Goal: Task Accomplishment & Management: Complete application form

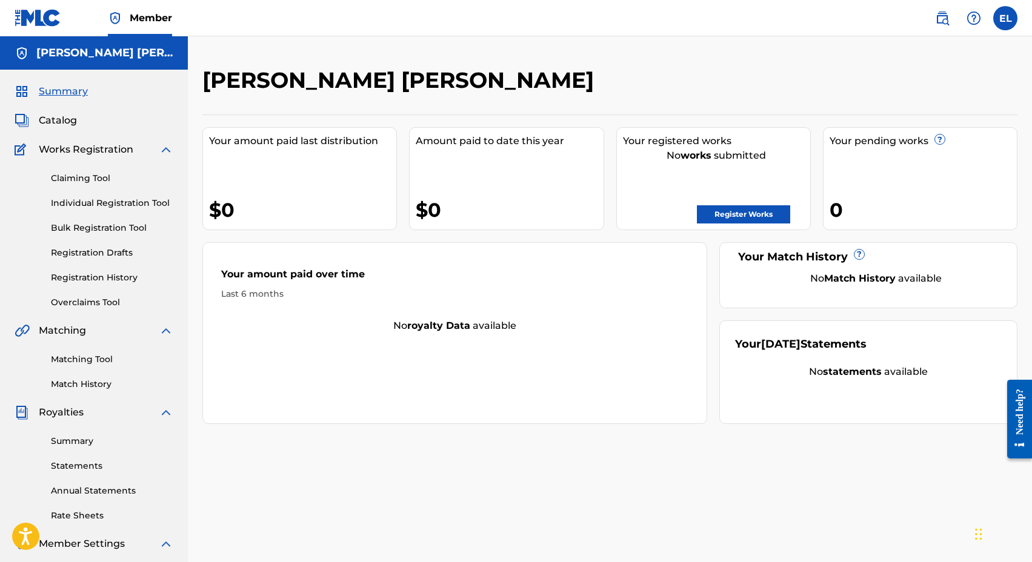
click at [56, 119] on span "Catalog" at bounding box center [58, 120] width 38 height 15
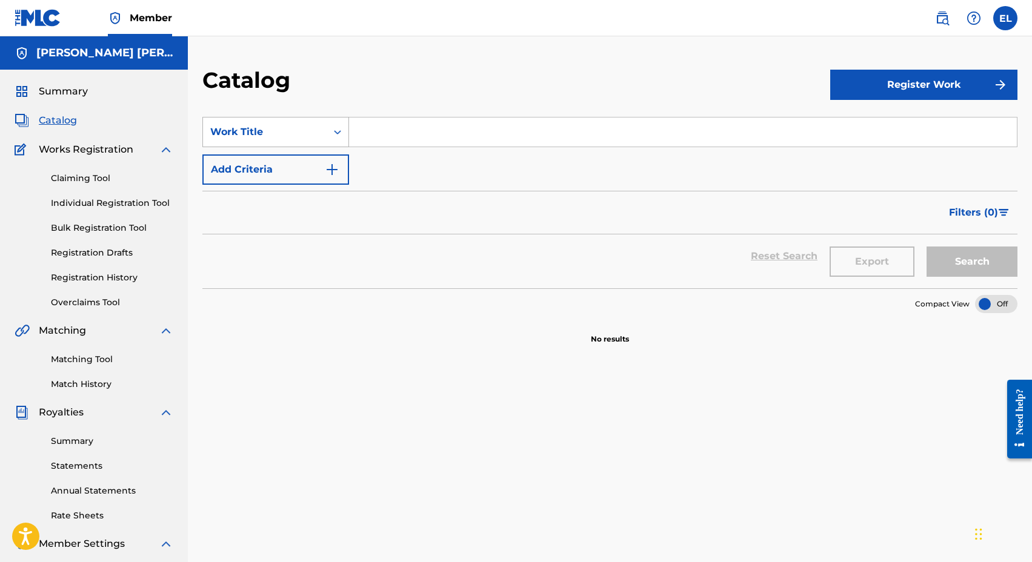
click at [335, 136] on icon "Search Form" at bounding box center [337, 132] width 12 height 12
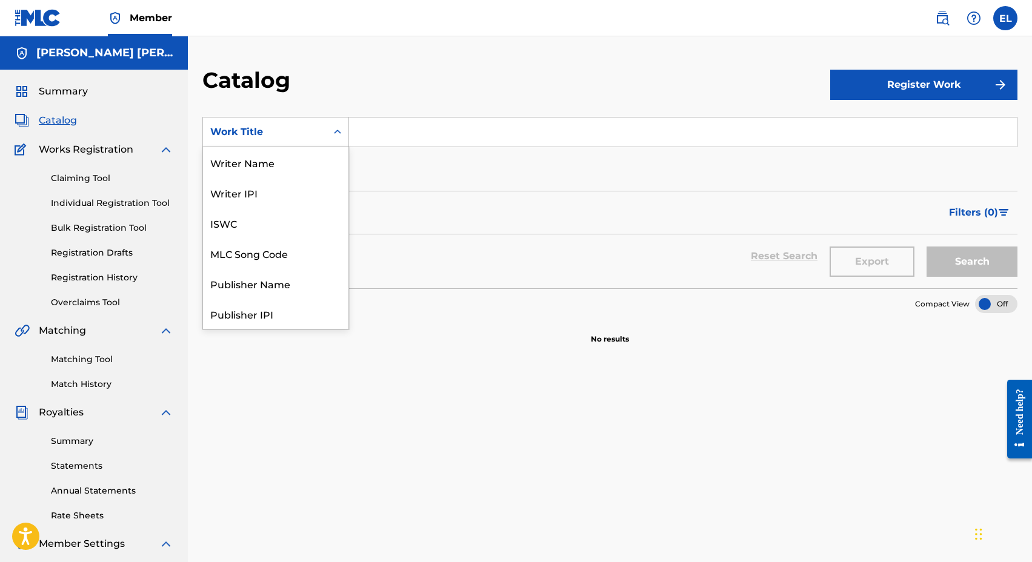
scroll to position [182, 0]
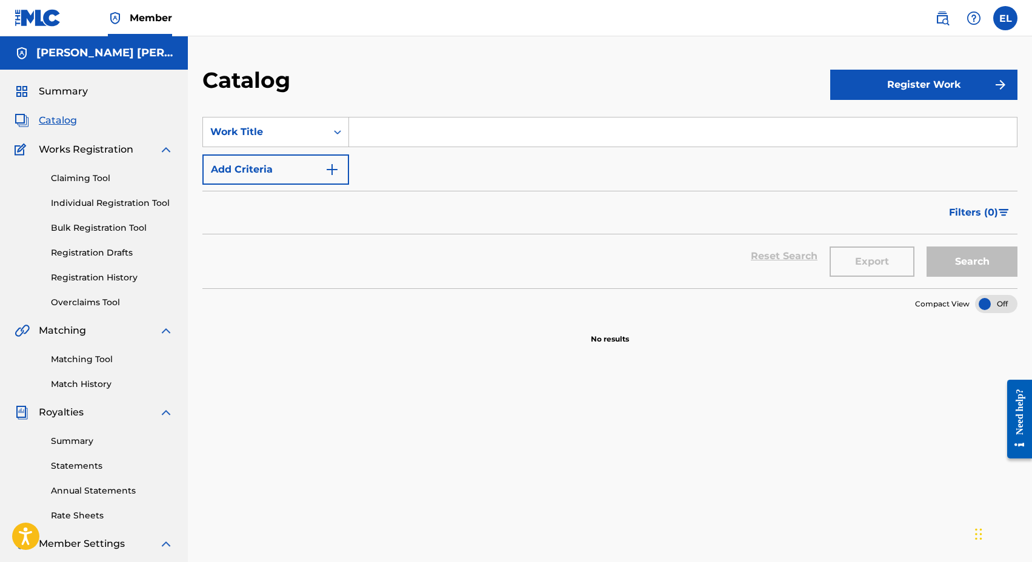
click at [803, 92] on div "Catalog" at bounding box center [516, 85] width 628 height 36
click at [904, 93] on button "Register Work" at bounding box center [923, 85] width 187 height 30
click at [876, 128] on link "Individual" at bounding box center [923, 124] width 187 height 29
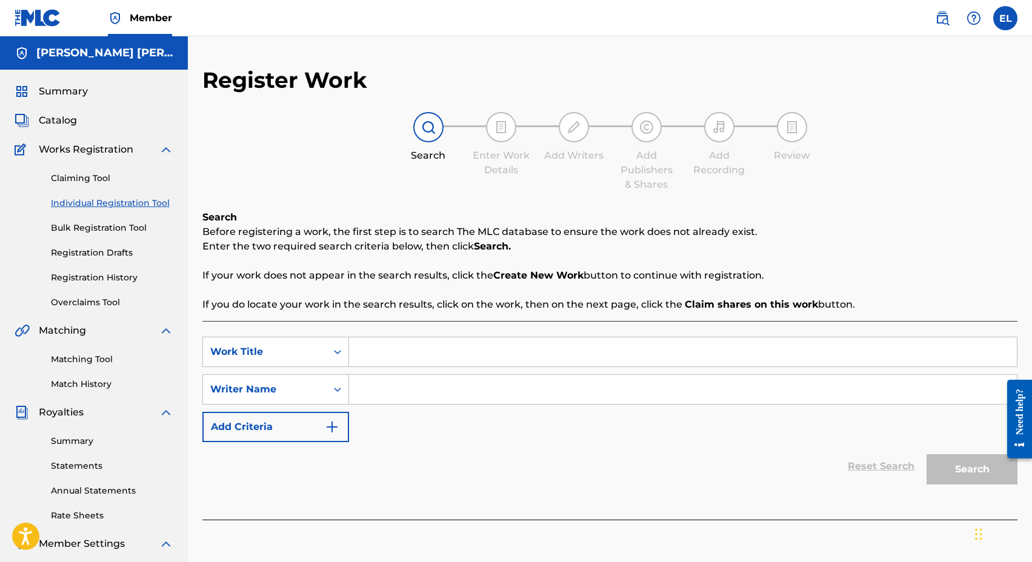
click at [399, 350] on input "Search Form" at bounding box center [682, 351] width 667 height 29
type input "back on track"
click at [412, 399] on input "Search Form" at bounding box center [682, 389] width 667 height 29
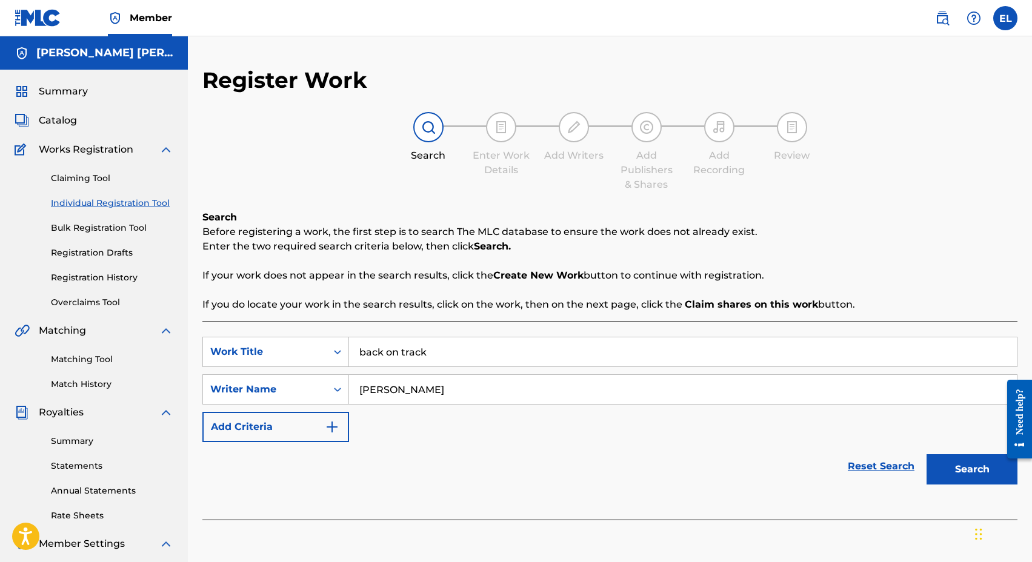
type input "[PERSON_NAME]"
click at [956, 469] on button "Search" at bounding box center [971, 469] width 91 height 30
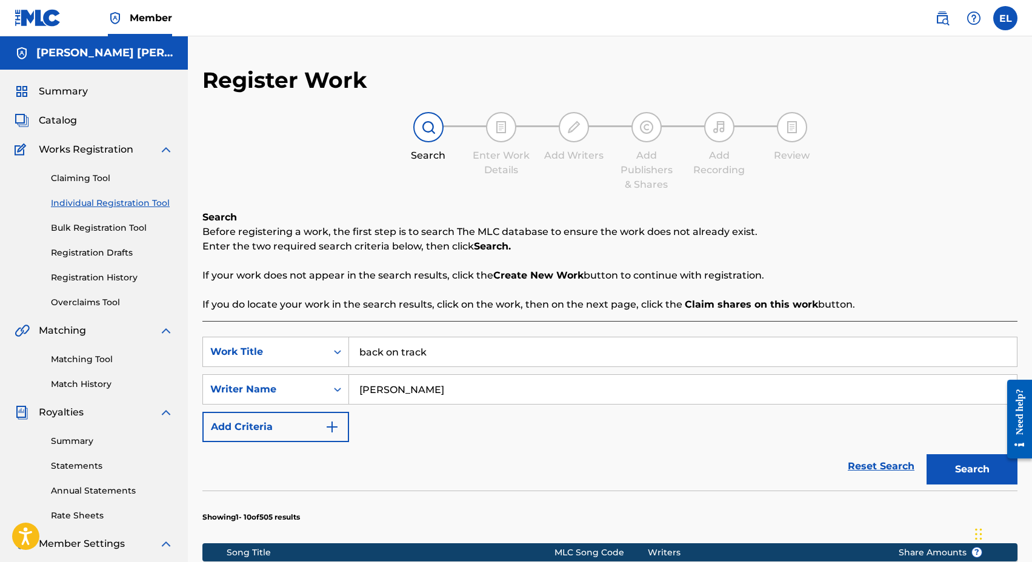
click at [973, 466] on button "Search" at bounding box center [971, 469] width 91 height 30
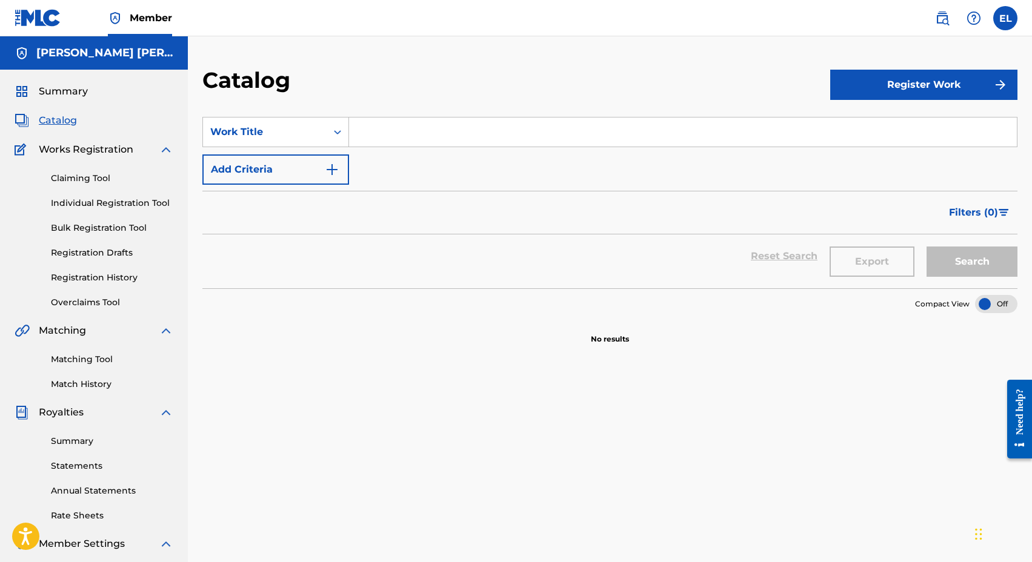
click at [394, 130] on input "Search Form" at bounding box center [682, 132] width 667 height 29
type input "back on track"
click at [328, 167] on img "Search Form" at bounding box center [332, 169] width 15 height 15
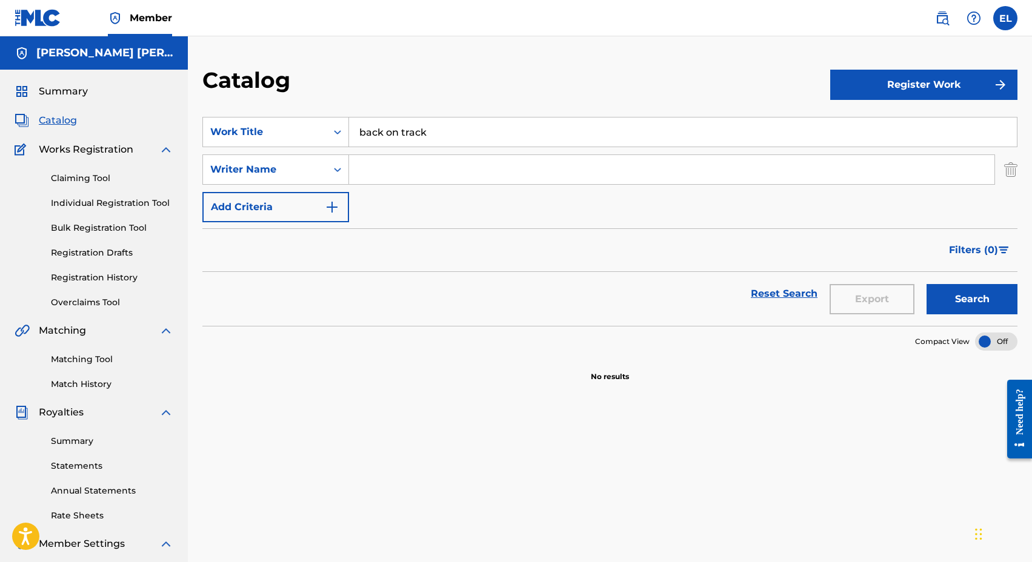
click at [376, 168] on input "Search Form" at bounding box center [671, 169] width 645 height 29
type input "[PERSON_NAME]"
click at [958, 297] on button "Search" at bounding box center [971, 299] width 91 height 30
click at [899, 84] on button "Register Work" at bounding box center [923, 85] width 187 height 30
click at [878, 125] on link "Individual" at bounding box center [923, 124] width 187 height 29
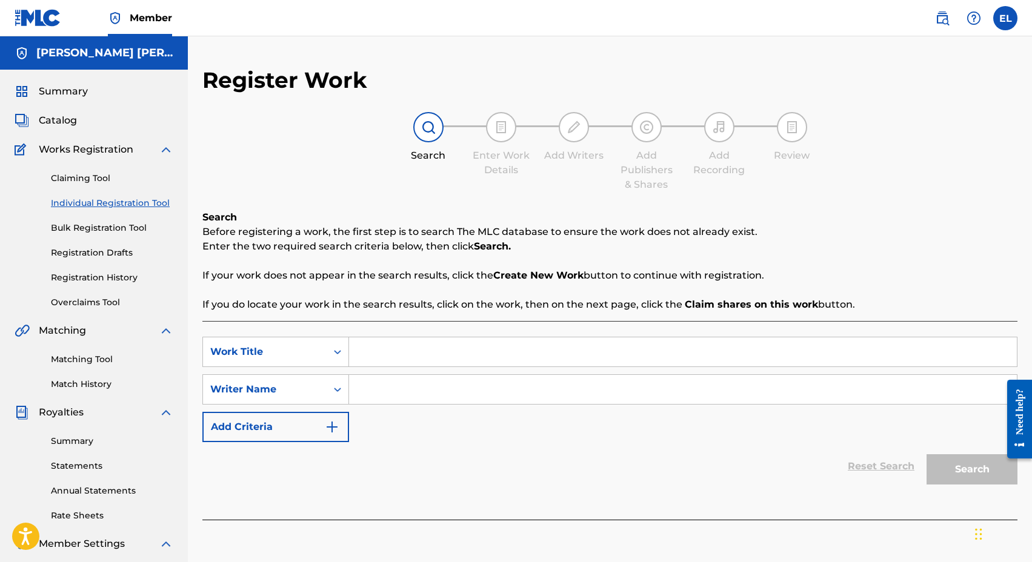
click at [387, 367] on div "SearchWithCriteria2b65193b-053c-4250-a70e-0b47d63062f9 Work Title SearchWithCri…" at bounding box center [609, 389] width 815 height 105
click at [380, 351] on input "Search Form" at bounding box center [682, 351] width 667 height 29
type input "Back on Track"
click at [388, 396] on input "Search Form" at bounding box center [682, 389] width 667 height 29
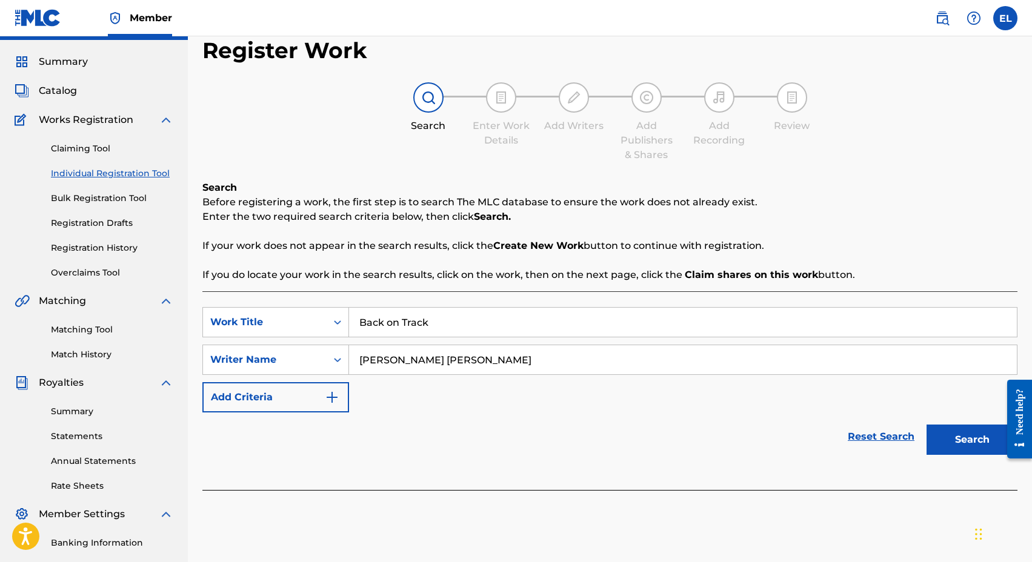
scroll to position [35, 0]
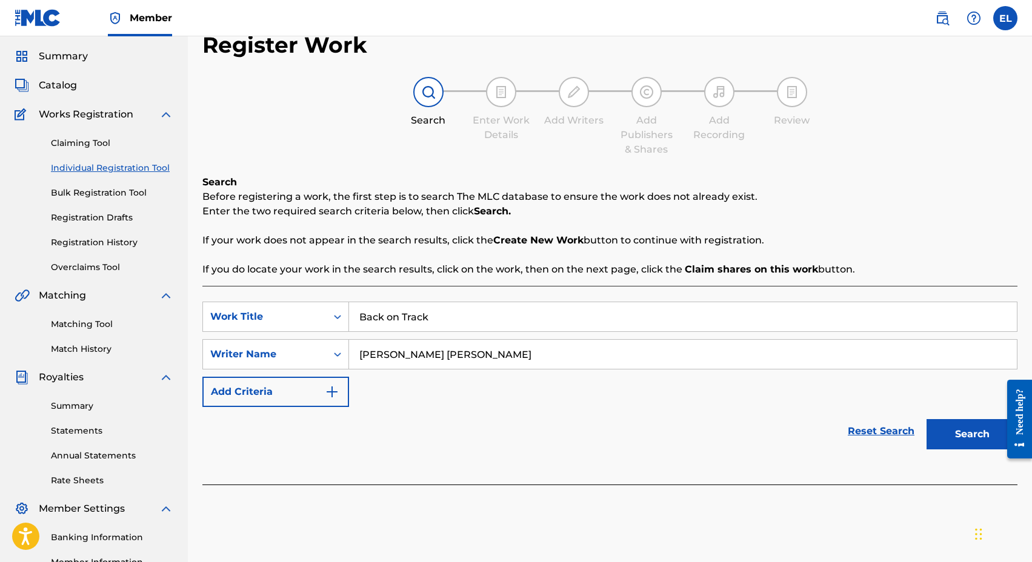
type input "[PERSON_NAME] [PERSON_NAME]"
click at [973, 432] on button "Search" at bounding box center [971, 434] width 91 height 30
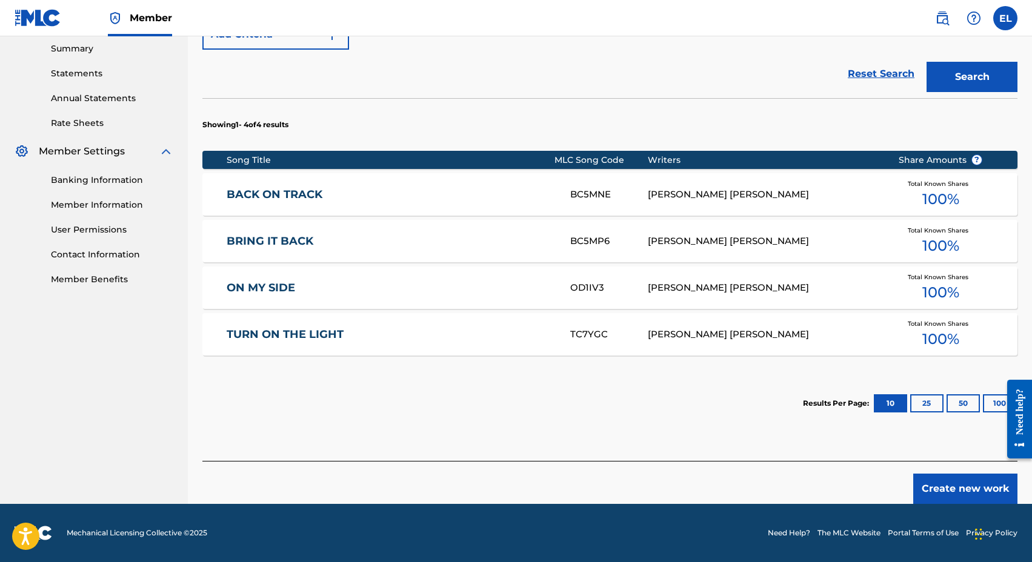
scroll to position [392, 0]
click at [665, 193] on div "[PERSON_NAME] [PERSON_NAME]" at bounding box center [763, 195] width 232 height 14
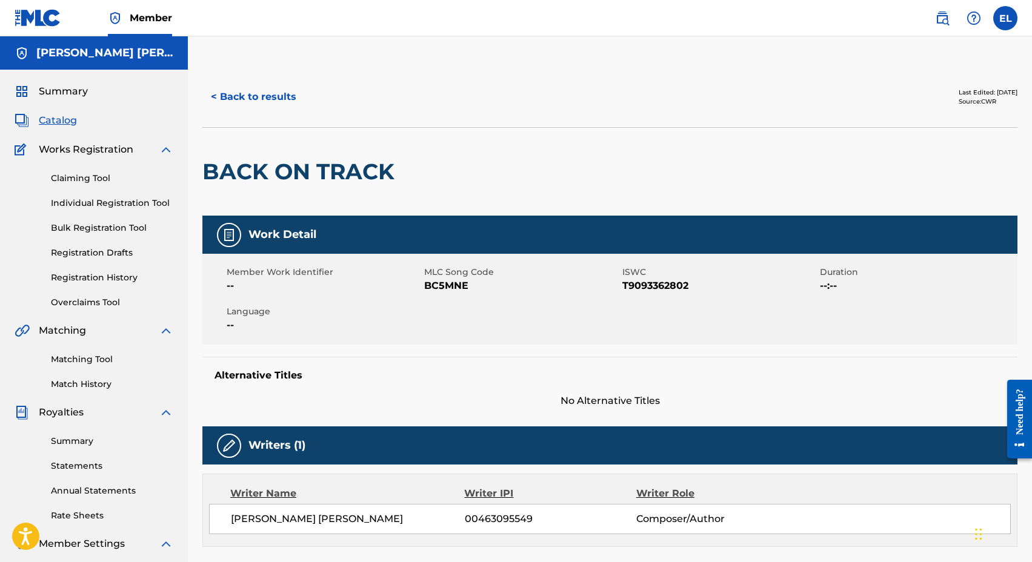
click at [1006, 13] on label at bounding box center [1005, 18] width 24 height 24
click at [1005, 18] on input "EL [PERSON_NAME] [EMAIL_ADDRESS][DOMAIN_NAME] Notification Preferences Profile …" at bounding box center [1005, 18] width 0 height 0
click at [63, 90] on span "Summary" at bounding box center [63, 91] width 49 height 15
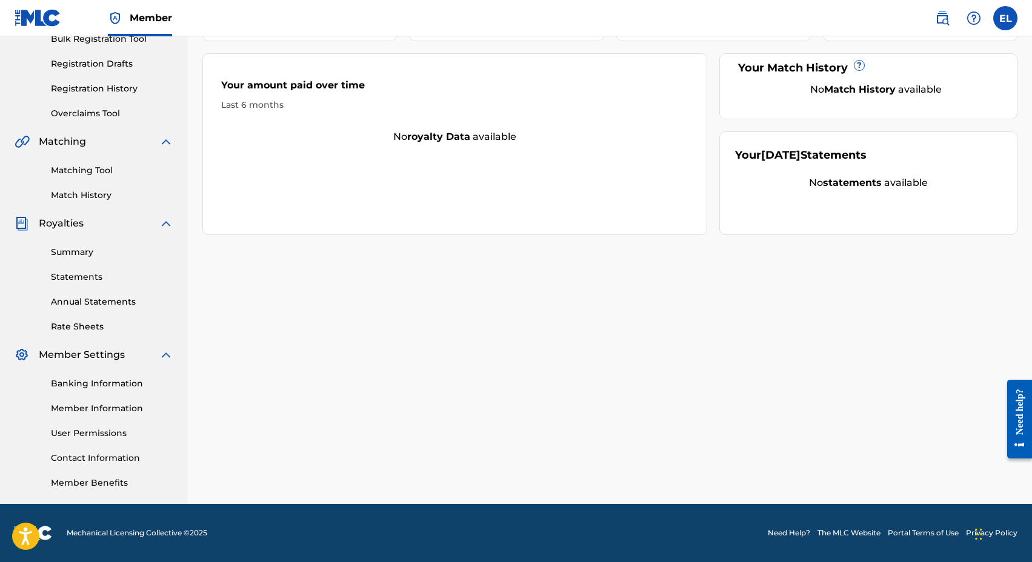
scroll to position [189, 0]
click at [119, 303] on link "Annual Statements" at bounding box center [112, 302] width 122 height 13
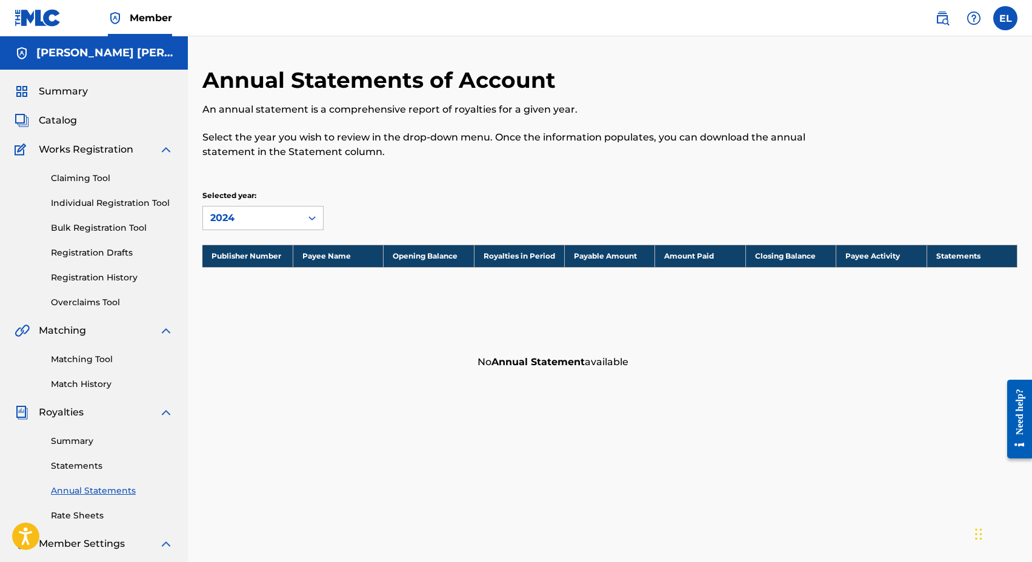
click at [69, 87] on span "Summary" at bounding box center [63, 91] width 49 height 15
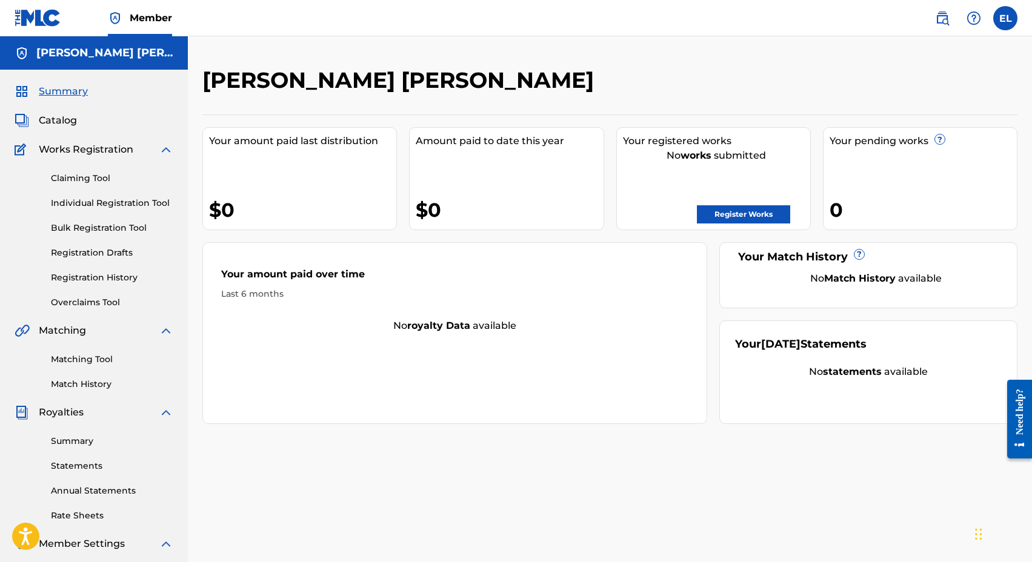
click at [1001, 16] on label at bounding box center [1005, 18] width 24 height 24
click at [1005, 18] on input "EL [PERSON_NAME] [EMAIL_ADDRESS][DOMAIN_NAME] Notification Preferences Profile …" at bounding box center [1005, 18] width 0 height 0
click at [882, 148] on link "Profile" at bounding box center [885, 150] width 24 height 11
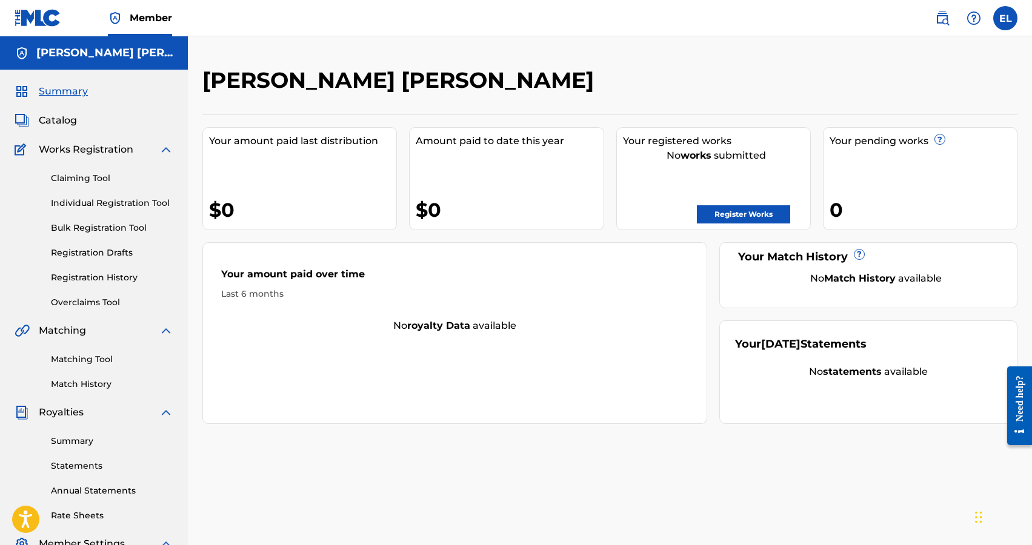
click at [72, 87] on span "Summary" at bounding box center [63, 91] width 49 height 15
click at [148, 20] on span "Member" at bounding box center [151, 18] width 42 height 14
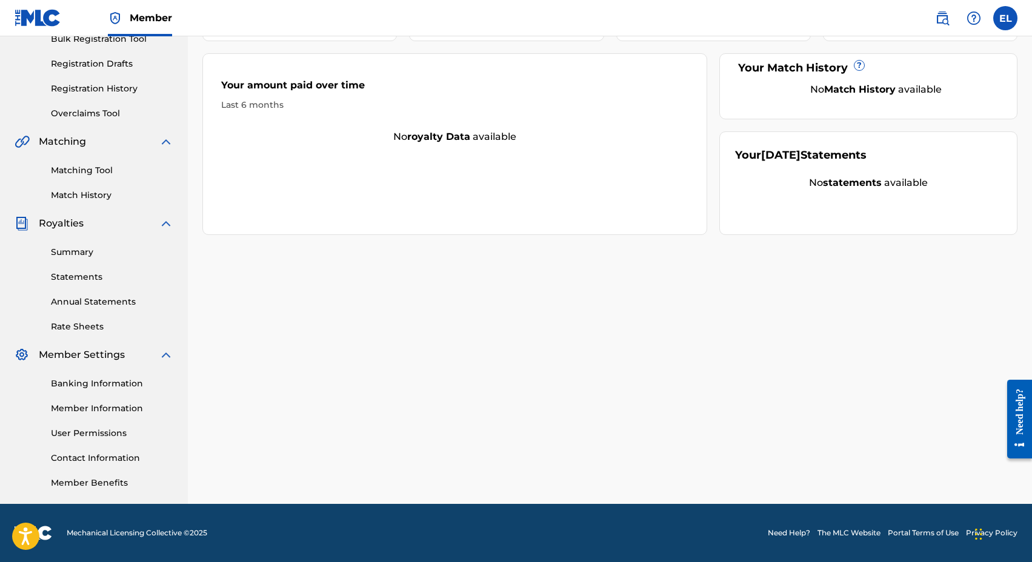
scroll to position [189, 0]
click at [108, 456] on link "Contact Information" at bounding box center [112, 458] width 122 height 13
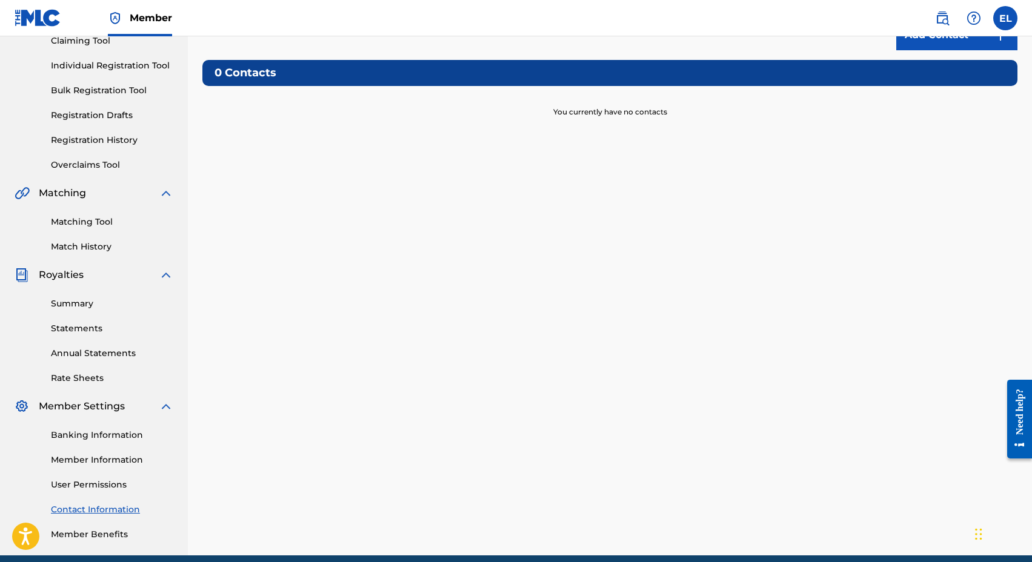
scroll to position [152, 0]
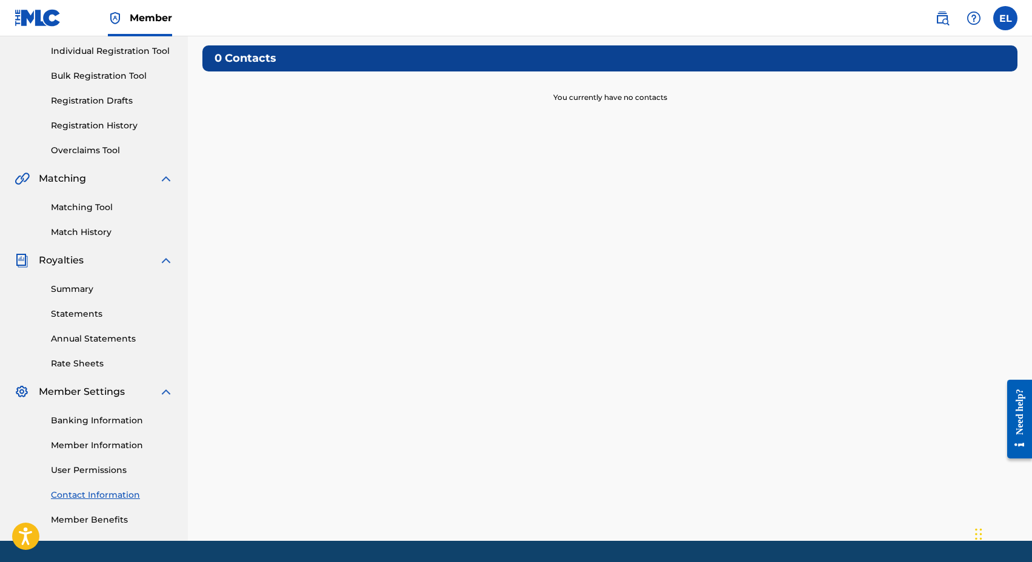
click at [1025, 406] on div "Need help?" at bounding box center [1019, 411] width 16 height 46
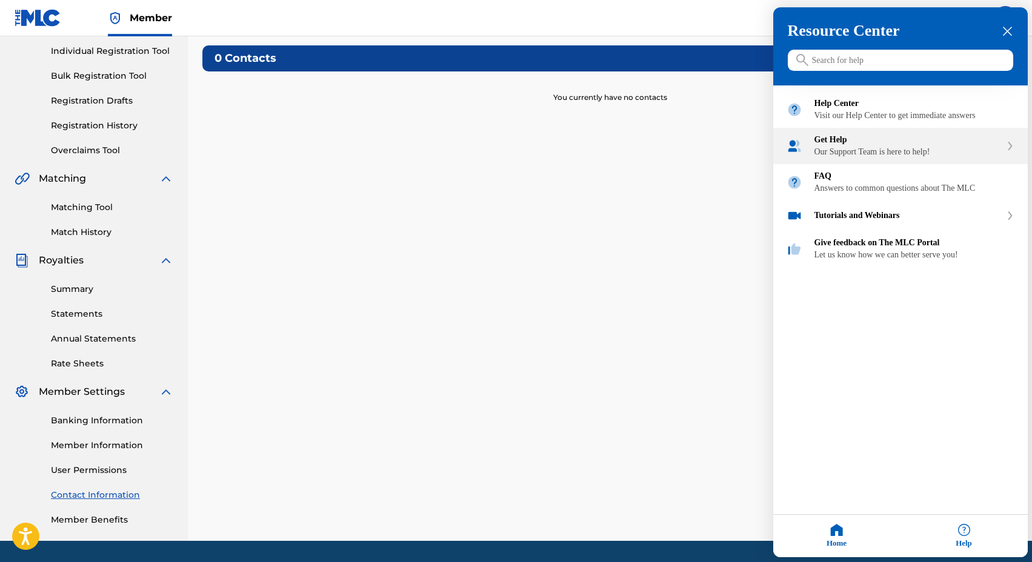
click at [873, 157] on div "Get Help Our Support Team is here to help!" at bounding box center [907, 147] width 187 height 22
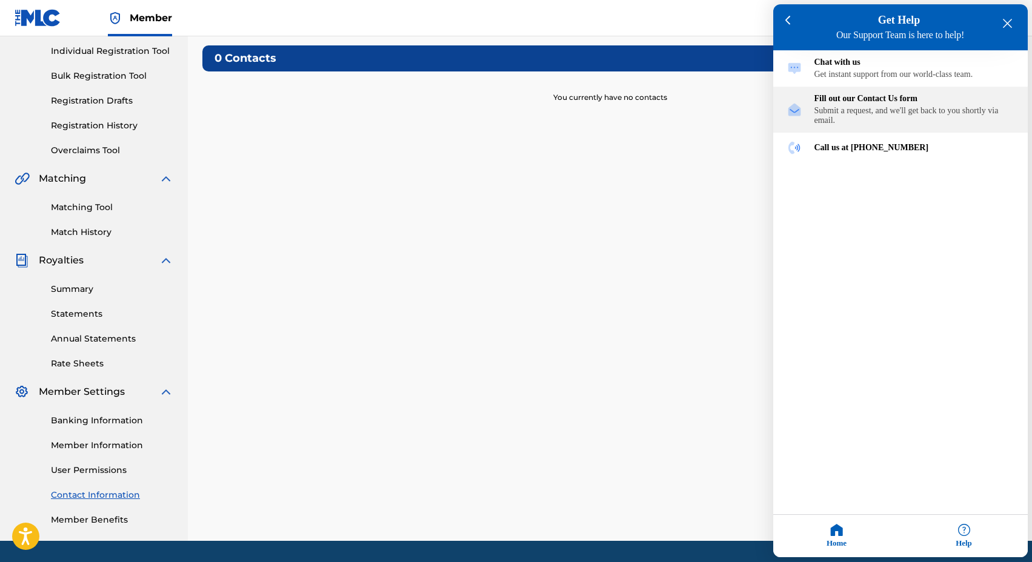
click at [872, 111] on div "Submit a request, and we'll get back to you shortly via email." at bounding box center [914, 116] width 200 height 19
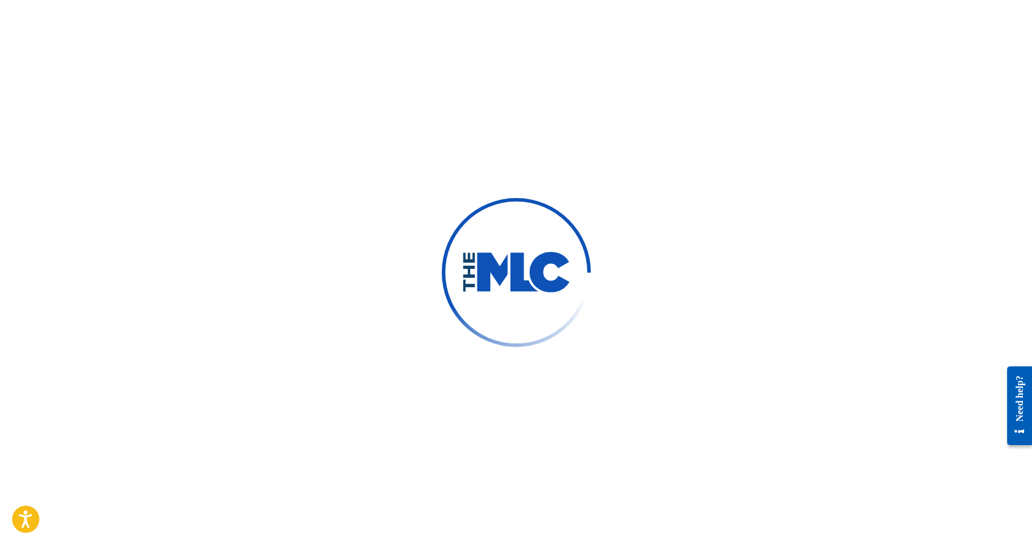
scroll to position [83, 0]
click at [1018, 396] on div "Need help?" at bounding box center [1019, 398] width 16 height 46
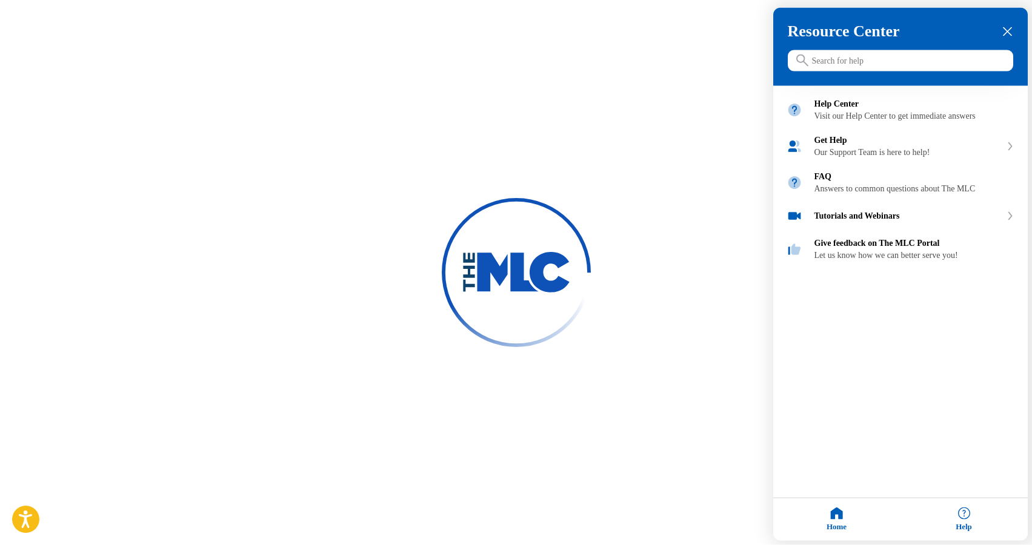
click at [648, 113] on div at bounding box center [516, 272] width 1032 height 545
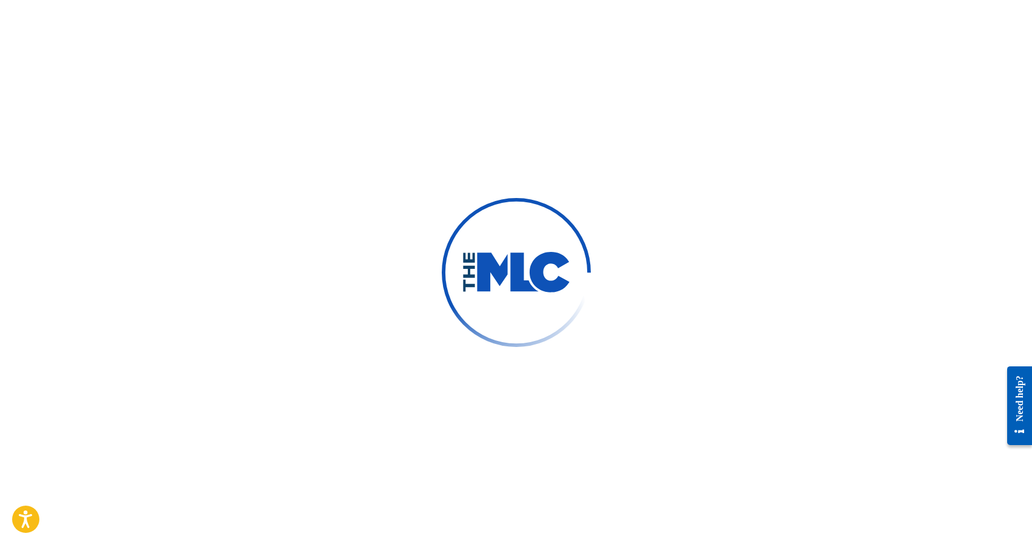
click at [511, 279] on img at bounding box center [516, 272] width 109 height 41
click at [523, 290] on img at bounding box center [516, 272] width 109 height 41
click at [24, 517] on icon "Open accessiBe: accessibility options, statement and help" at bounding box center [25, 522] width 15 height 16
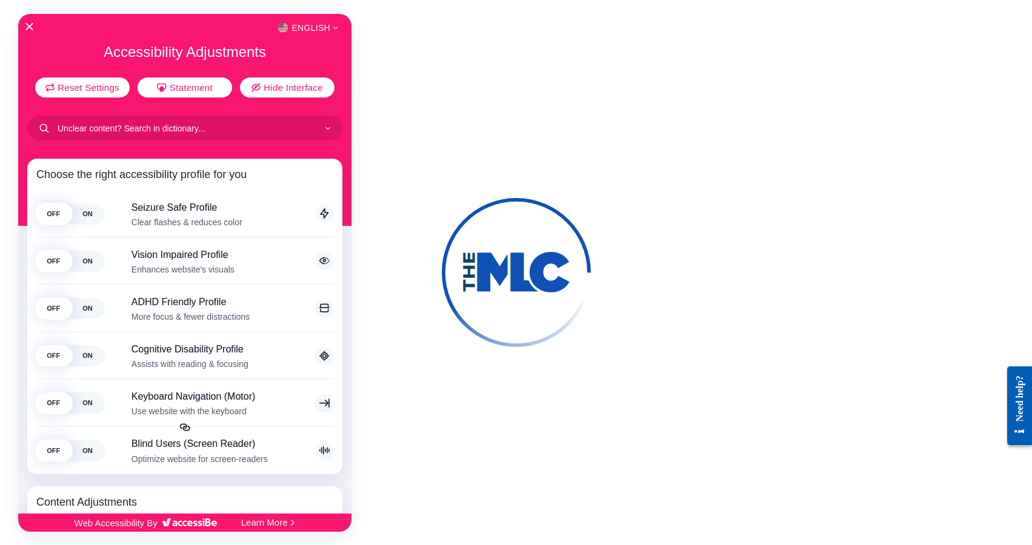
click at [27, 22] on div "English" at bounding box center [184, 28] width 333 height 16
click at [29, 24] on icon "Close Accessibility Interface" at bounding box center [29, 26] width 8 height 8
